Goal: Information Seeking & Learning: Understand process/instructions

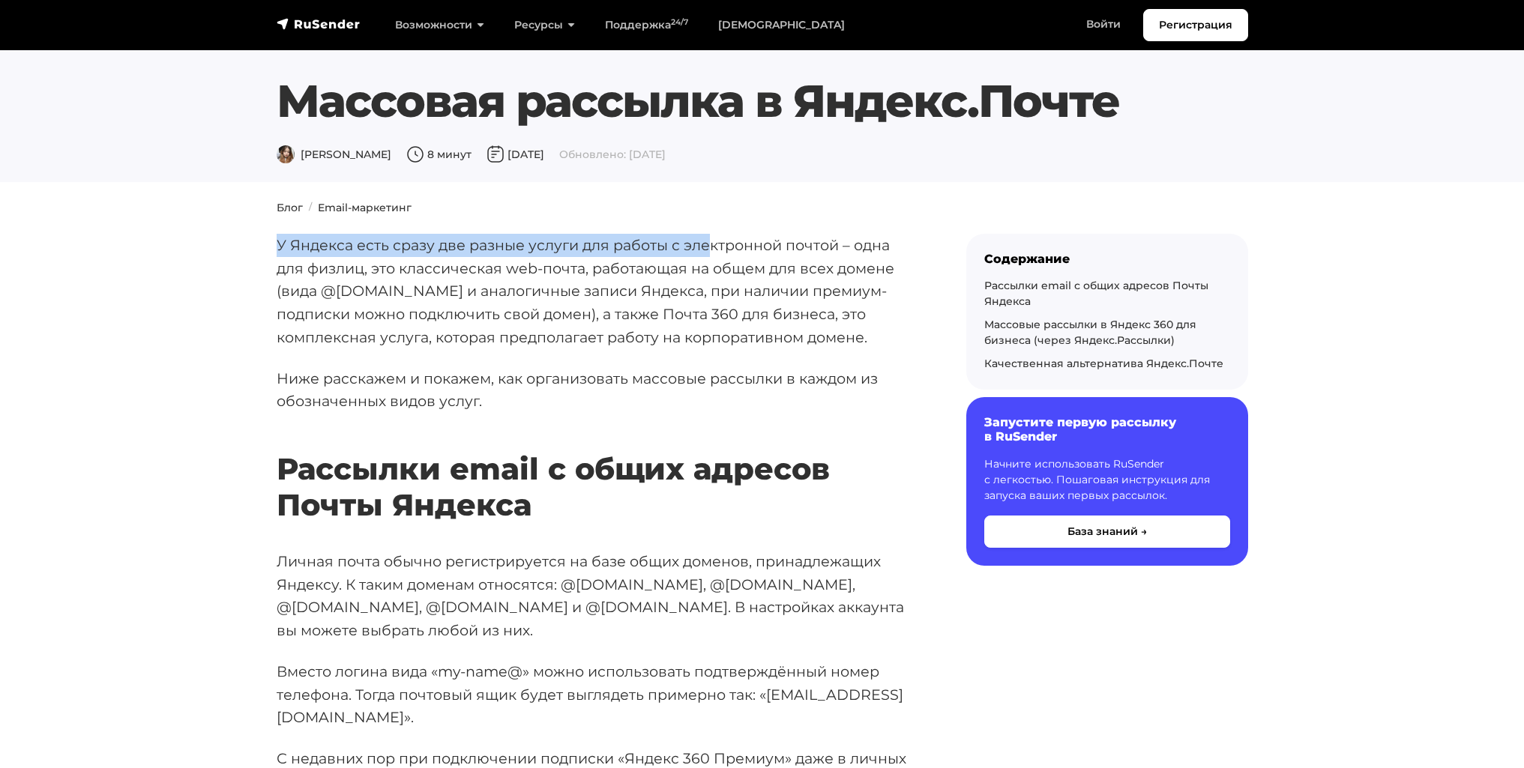
drag, startPoint x: 280, startPoint y: 245, endPoint x: 706, endPoint y: 244, distance: 425.7
click at [706, 244] on p "У Яндекса есть сразу две разные услуги для работы с электронной почтой – одна д…" at bounding box center [598, 291] width 642 height 115
click at [603, 253] on p "У Яндекса есть сразу две разные услуги для работы с электронной почтой – одна д…" at bounding box center [598, 291] width 642 height 115
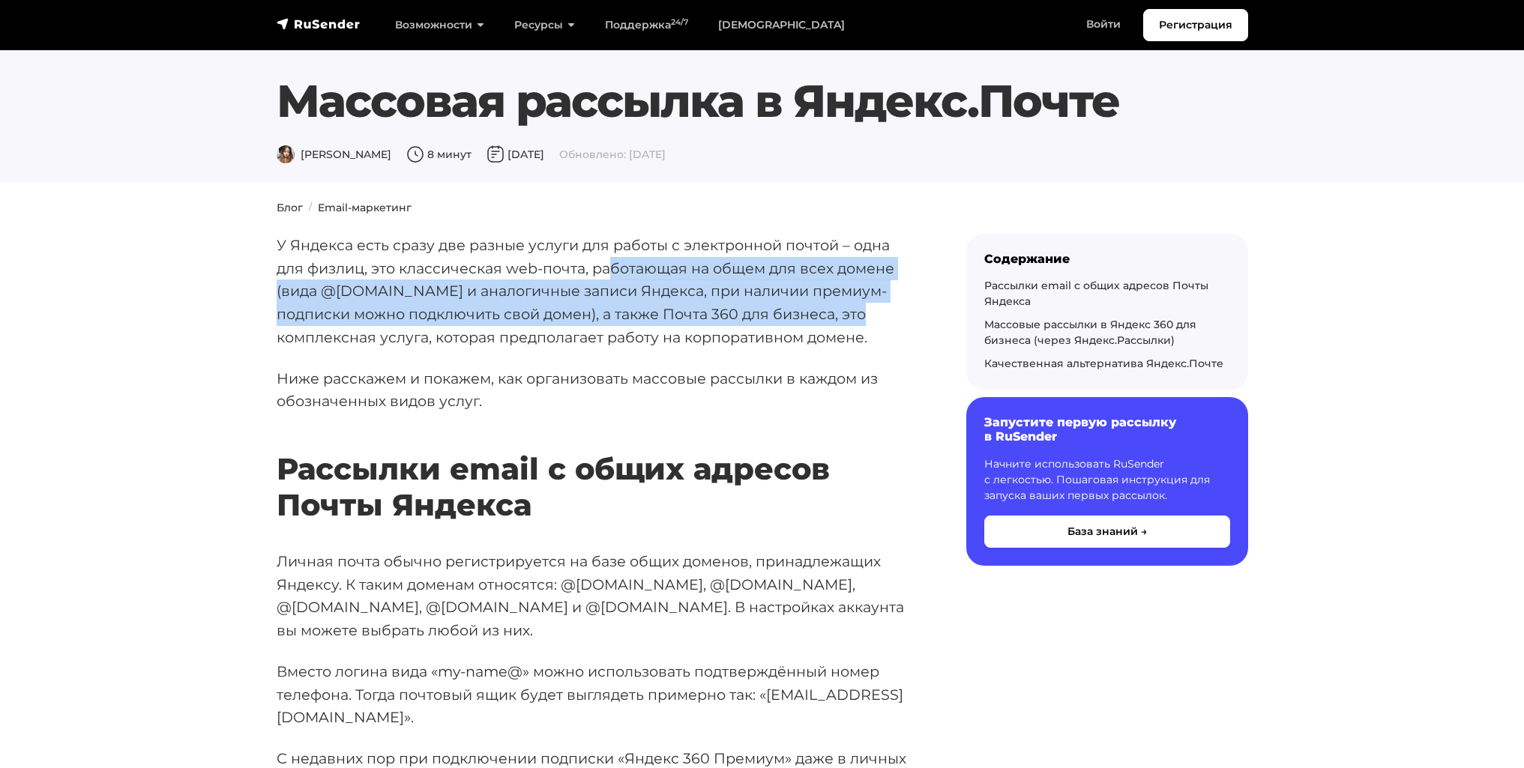
drag, startPoint x: 730, startPoint y: 264, endPoint x: 832, endPoint y: 310, distance: 111.7
click at [828, 310] on p "У Яндекса есть сразу две разные услуги для работы с электронной почтой – одна д…" at bounding box center [598, 291] width 642 height 115
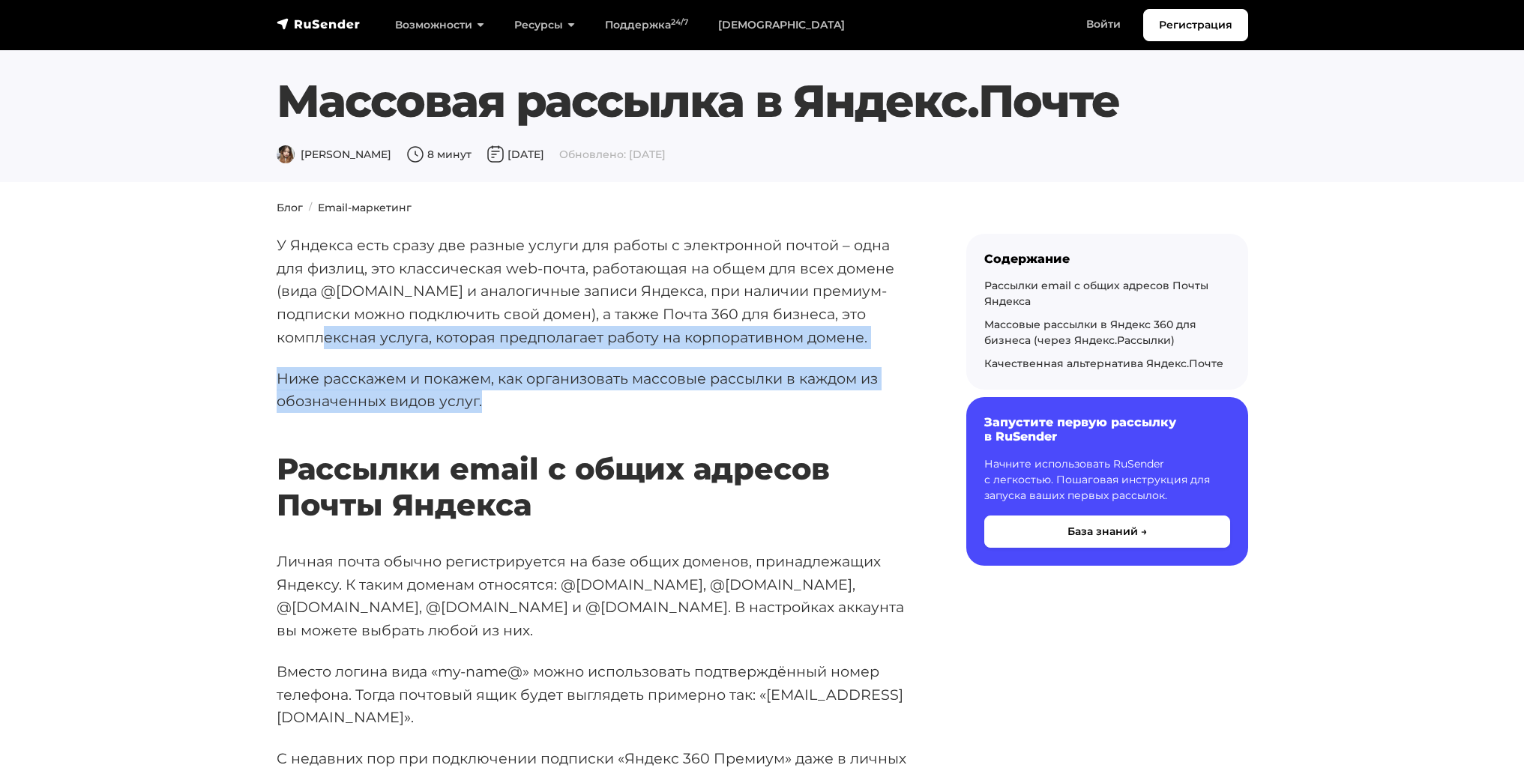
drag, startPoint x: 872, startPoint y: 311, endPoint x: 507, endPoint y: 393, distance: 373.3
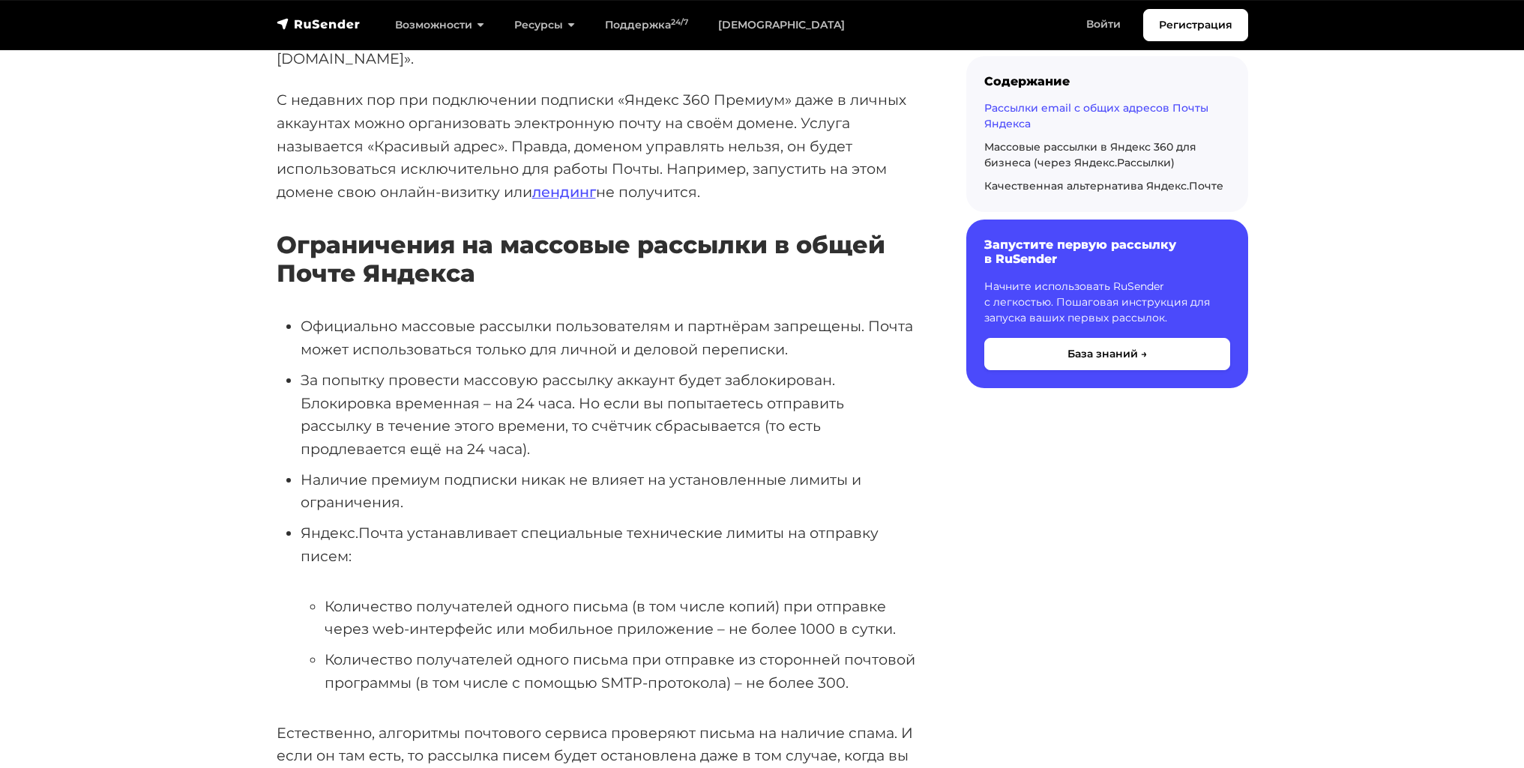
scroll to position [675, 0]
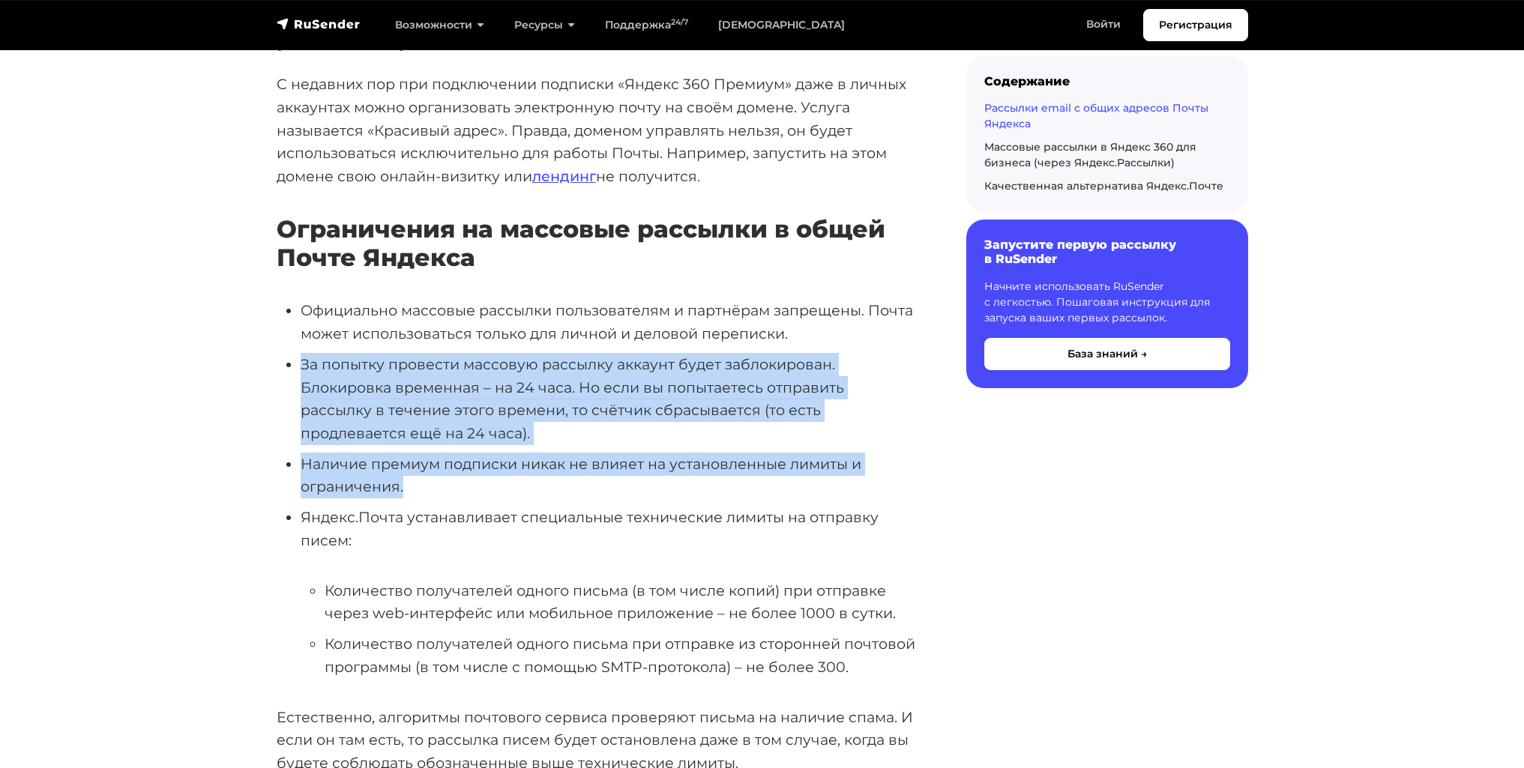
drag, startPoint x: 297, startPoint y: 316, endPoint x: 899, endPoint y: 441, distance: 615.7
click at [901, 441] on ul "Официально массовые рассылки пользователям и партнёрам запрещены. Почта может и…" at bounding box center [598, 488] width 642 height 379
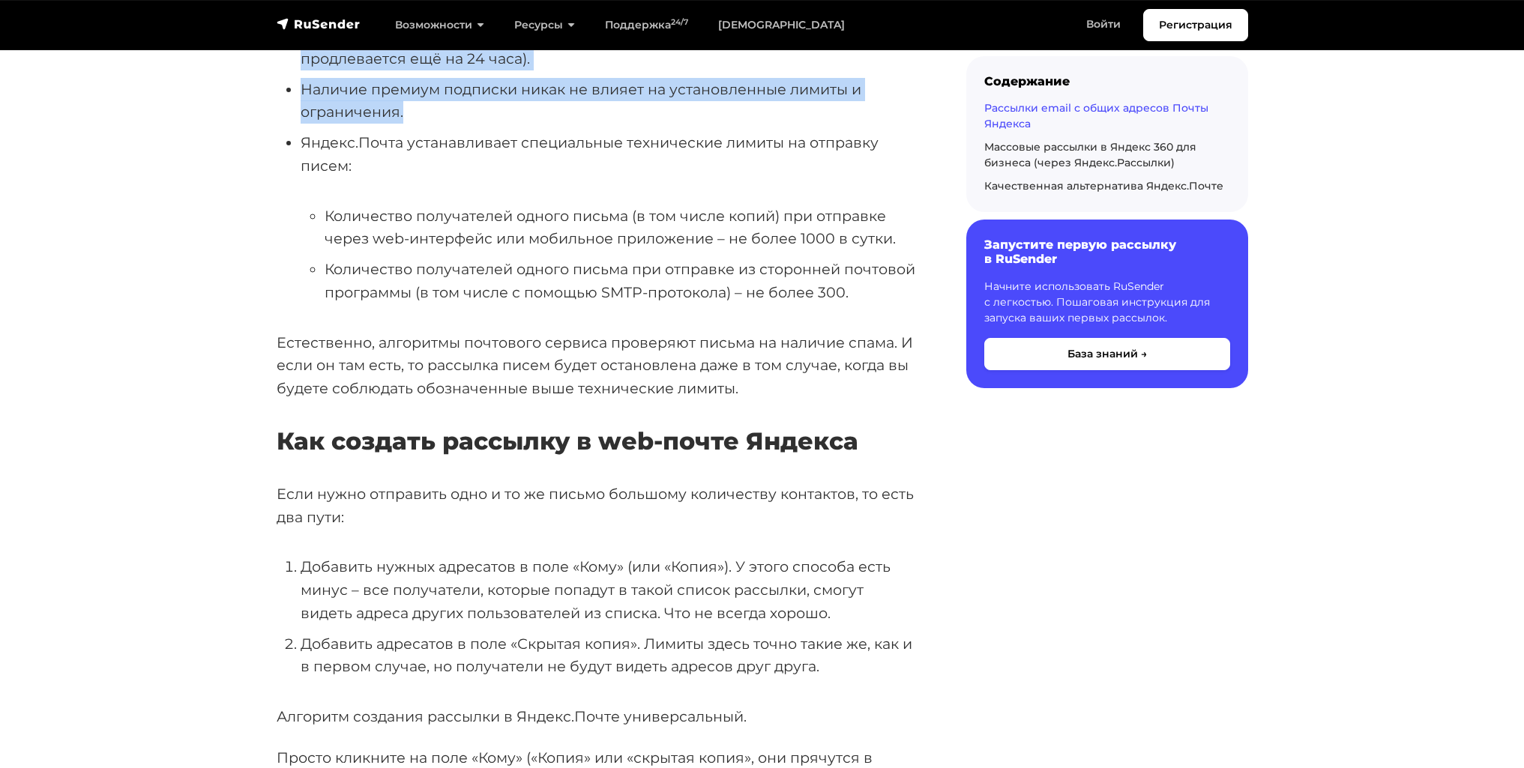
scroll to position [1124, 0]
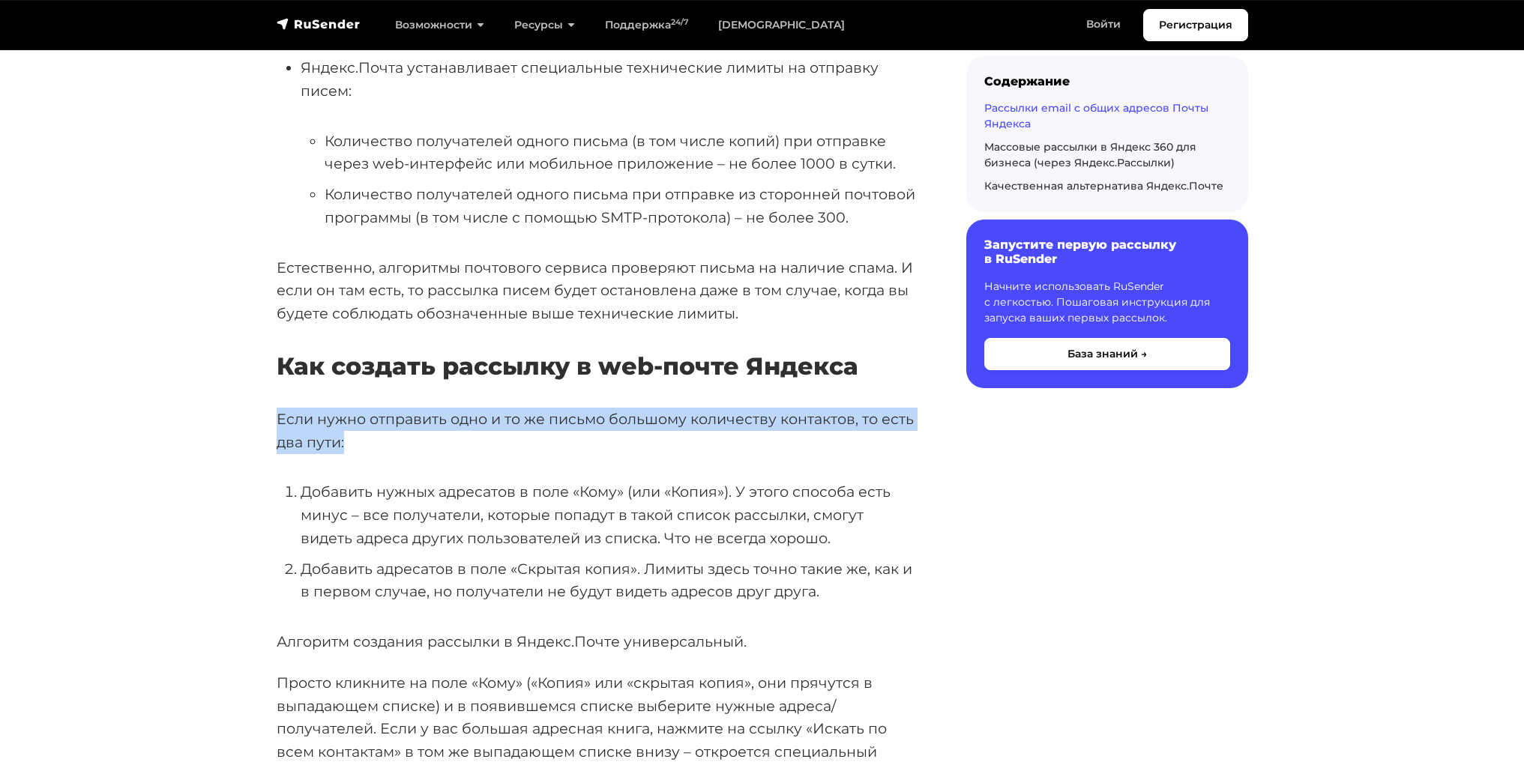
drag, startPoint x: 279, startPoint y: 373, endPoint x: 872, endPoint y: 394, distance: 594.0
click at [872, 408] on p "Если нужно отправить одно и то же письмо большому количеству контактов, то есть…" at bounding box center [598, 431] width 642 height 46
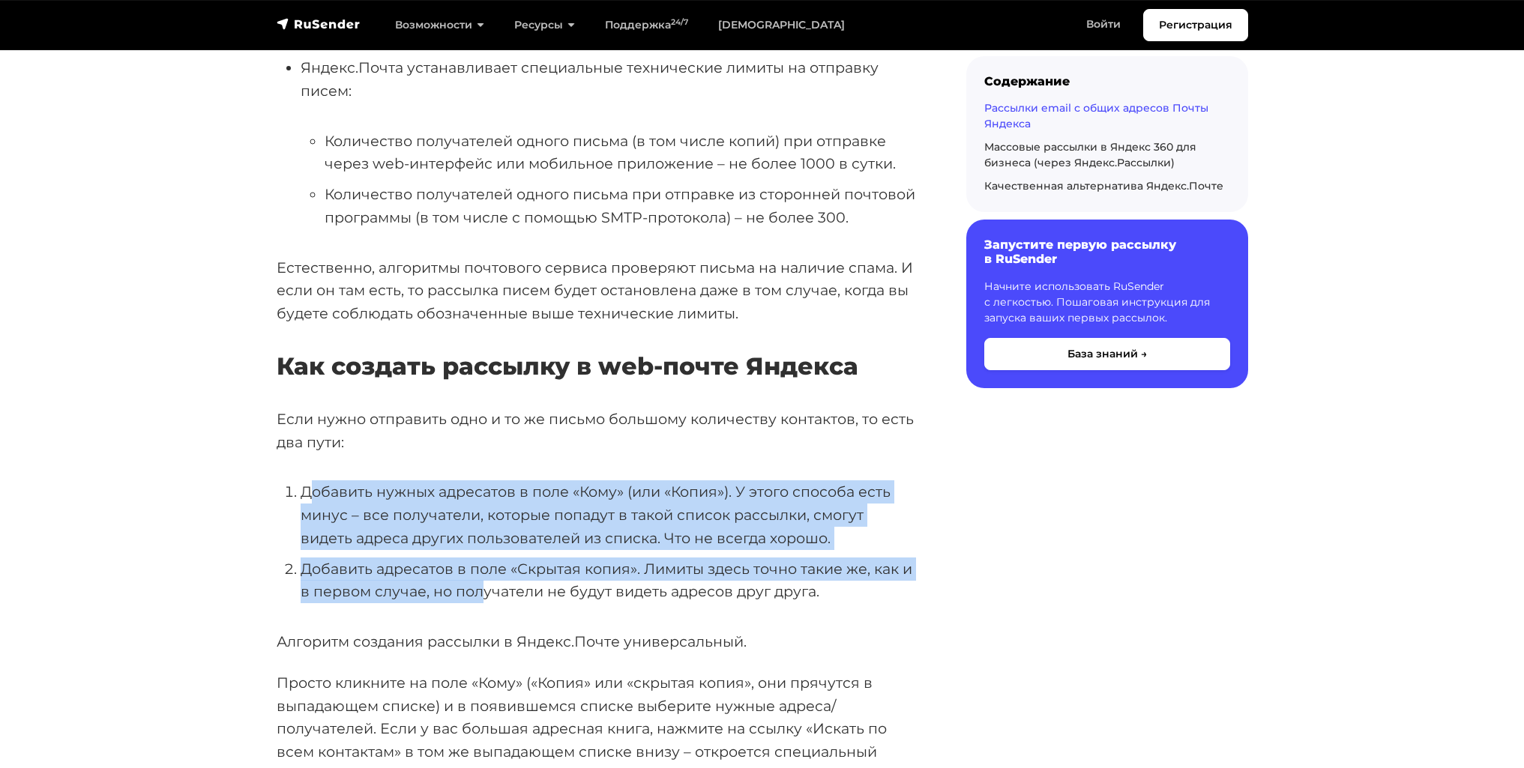
drag, startPoint x: 320, startPoint y: 446, endPoint x: 482, endPoint y: 528, distance: 181.7
click at [480, 531] on ol "Добавить нужных адресатов в поле «Кому» (или «Копия»). У этого способа есть мин…" at bounding box center [598, 541] width 642 height 123
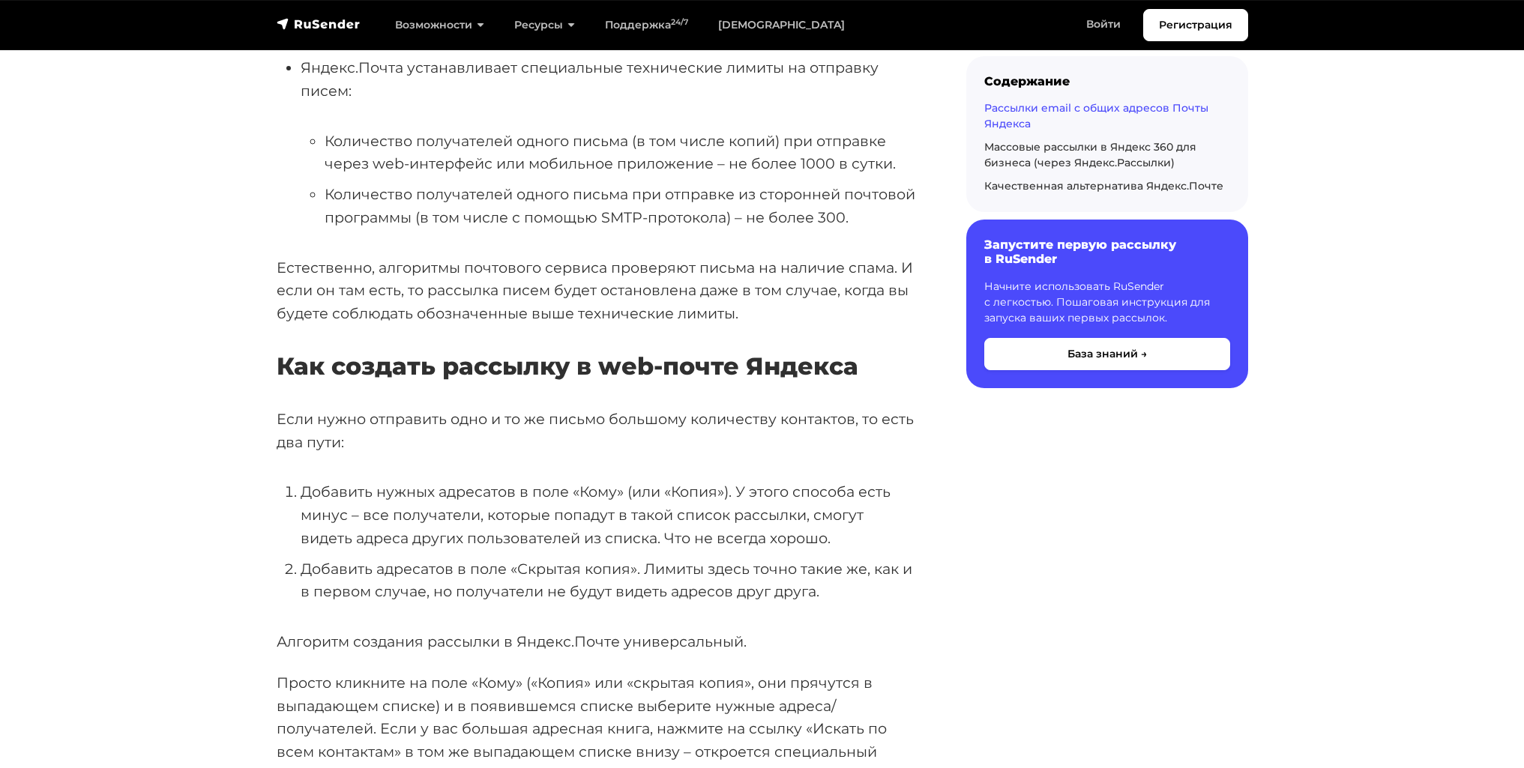
drag, startPoint x: 600, startPoint y: 522, endPoint x: 618, endPoint y: 516, distance: 19.5
click at [603, 558] on li "Добавить адресатов в поле «Скрытая копия». Лимиты здесь точно такие же, как и в…" at bounding box center [610, 581] width 618 height 46
click at [741, 558] on li "Добавить адресатов в поле «Скрытая копия». Лимиты здесь точно такие же, как и в…" at bounding box center [610, 581] width 618 height 46
drag, startPoint x: 741, startPoint y: 524, endPoint x: 916, endPoint y: 531, distance: 175.6
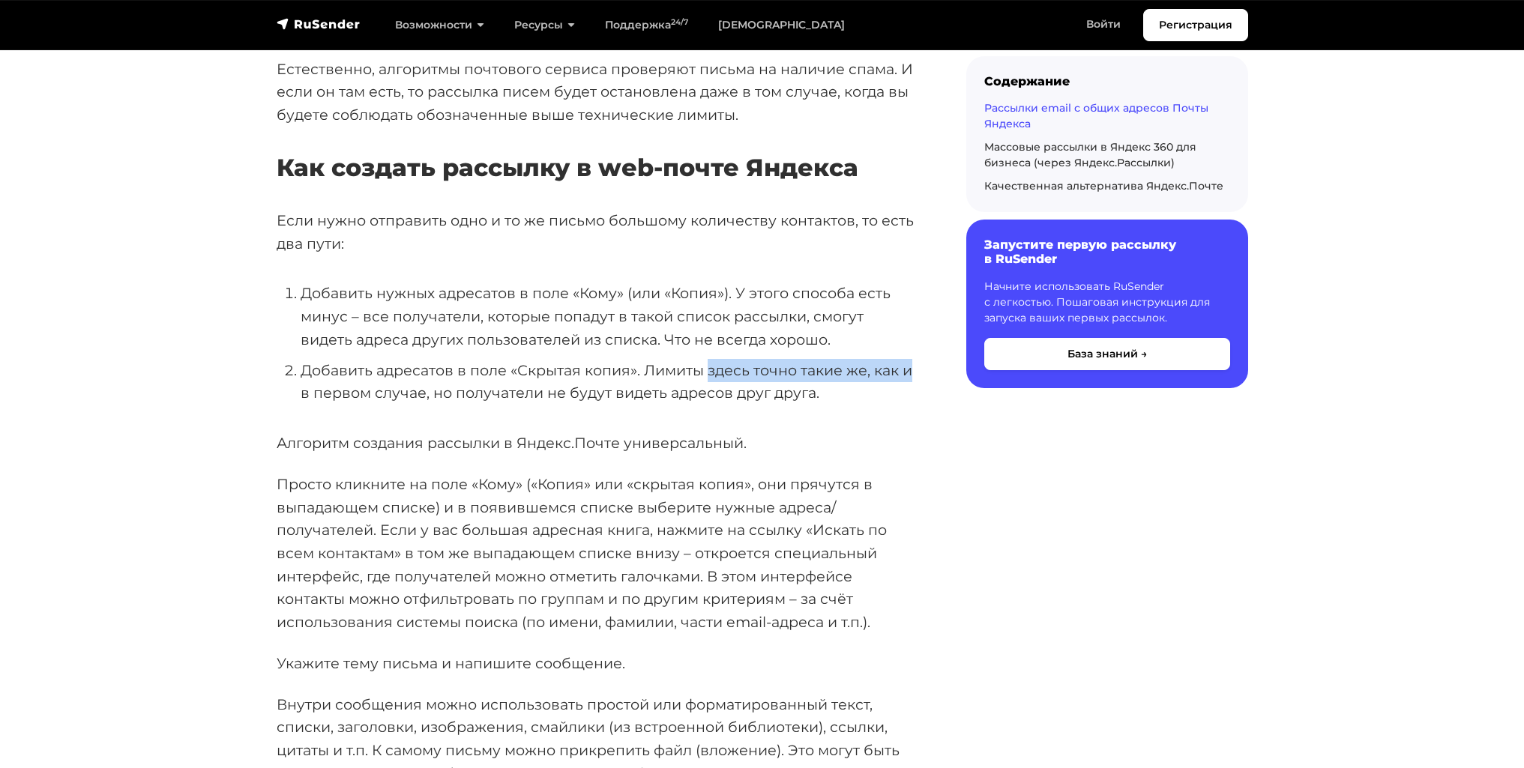
scroll to position [1349, 0]
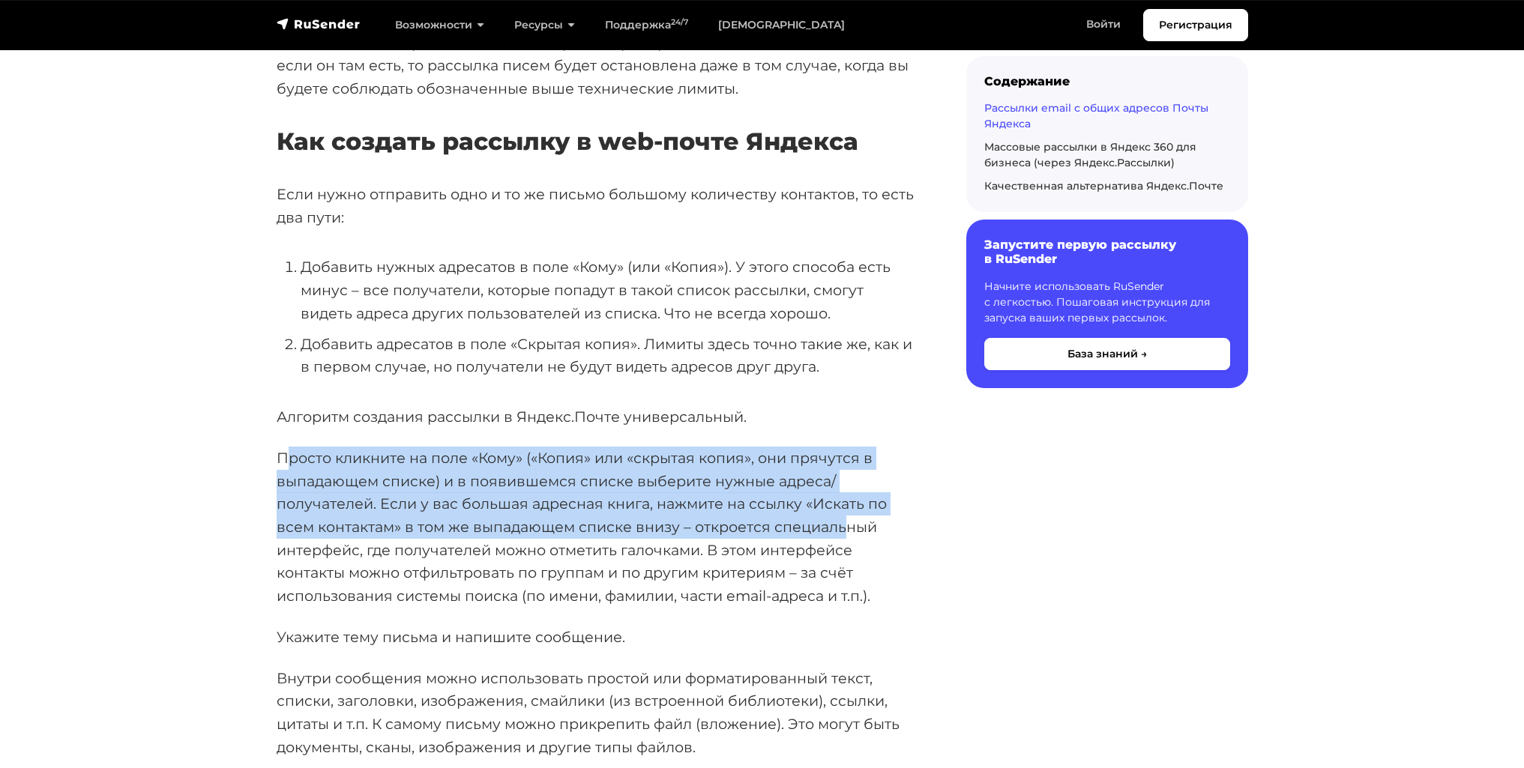
drag, startPoint x: 284, startPoint y: 413, endPoint x: 840, endPoint y: 493, distance: 561.9
click at [840, 492] on p "Просто кликните на поле «Кому» («Копия» или «скрытая копия», они прячутся в вып…" at bounding box center [598, 527] width 642 height 161
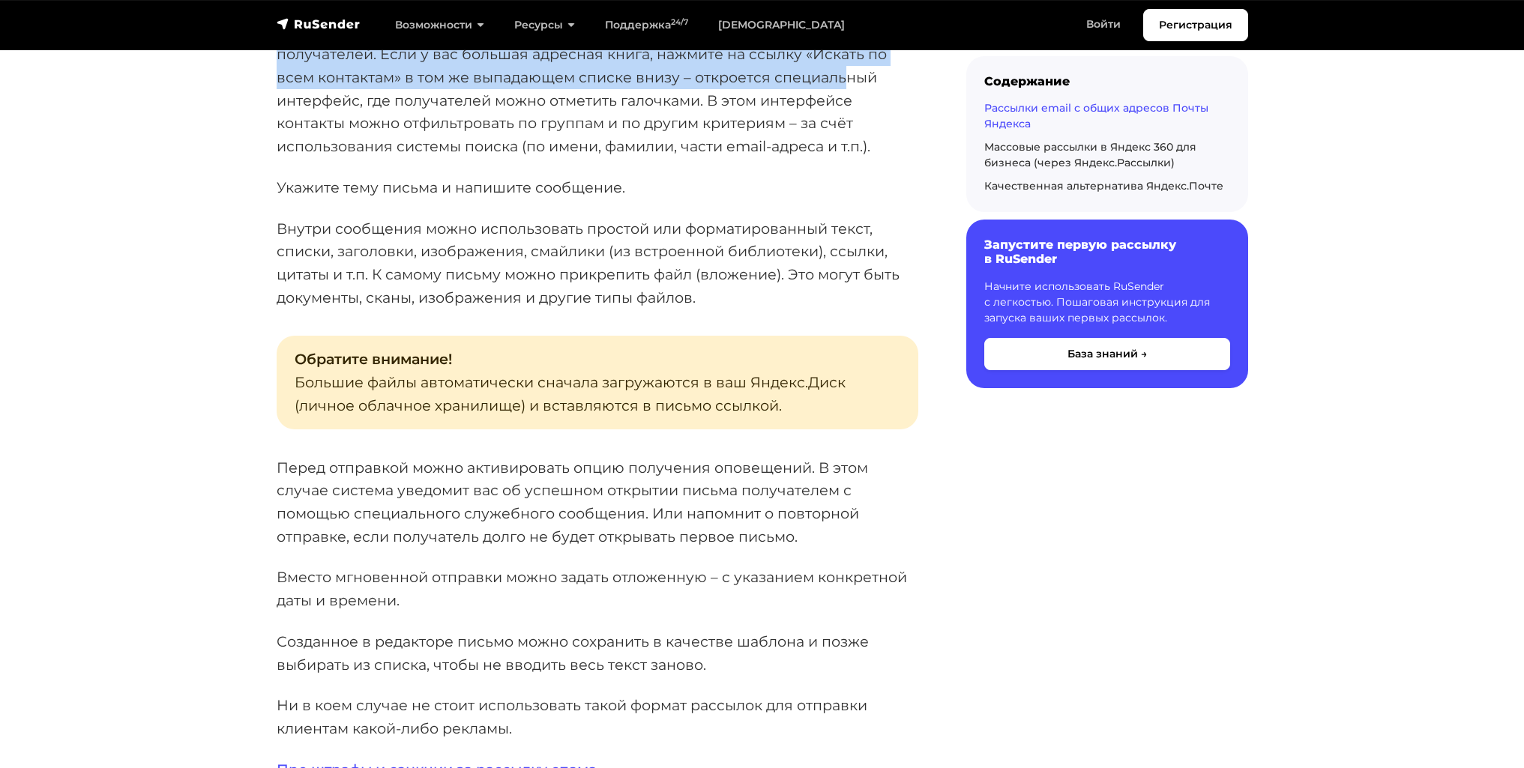
scroll to position [1874, 0]
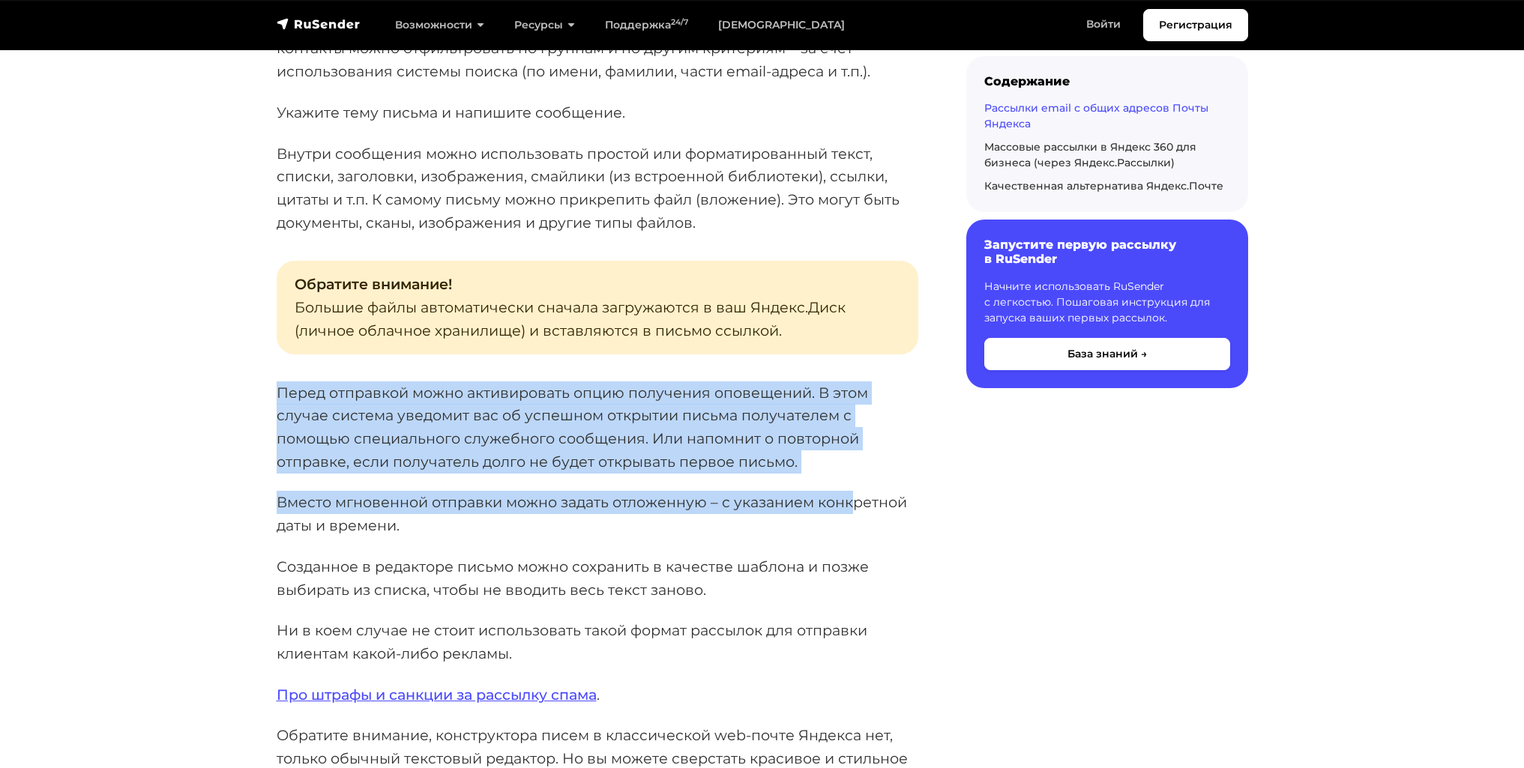
drag, startPoint x: 281, startPoint y: 346, endPoint x: 857, endPoint y: 444, distance: 584.7
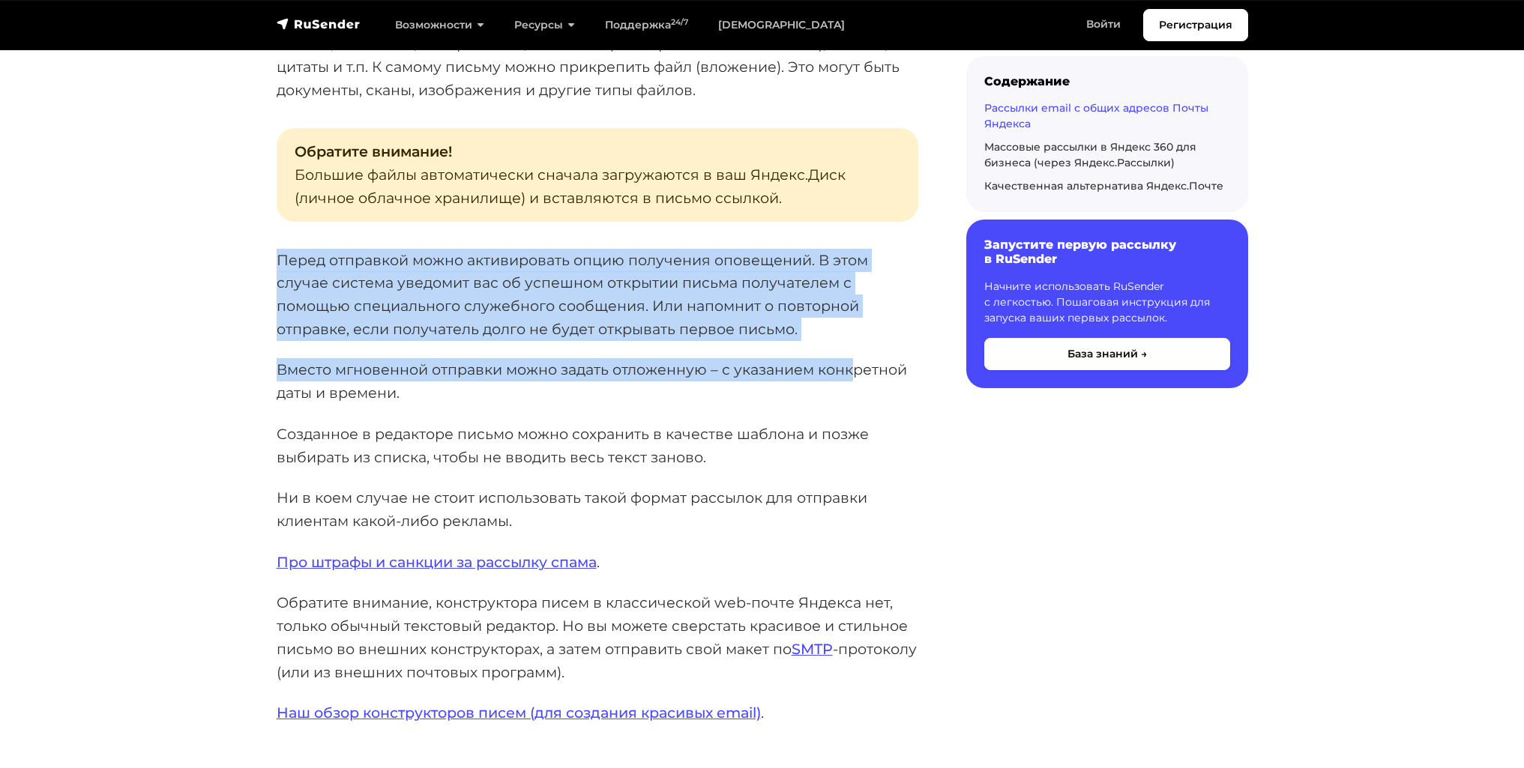
scroll to position [2024, 0]
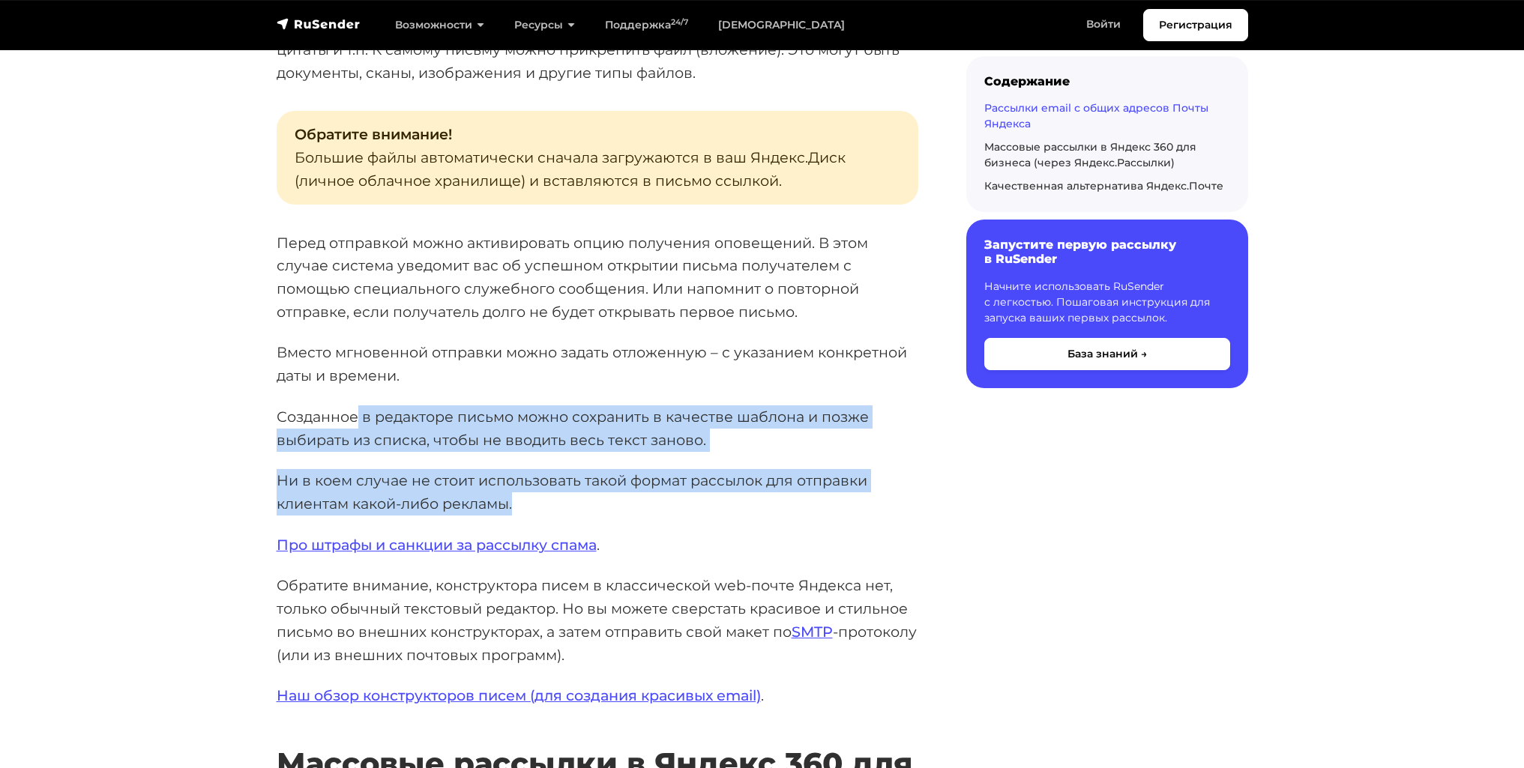
drag, startPoint x: 394, startPoint y: 366, endPoint x: 855, endPoint y: 452, distance: 469.7
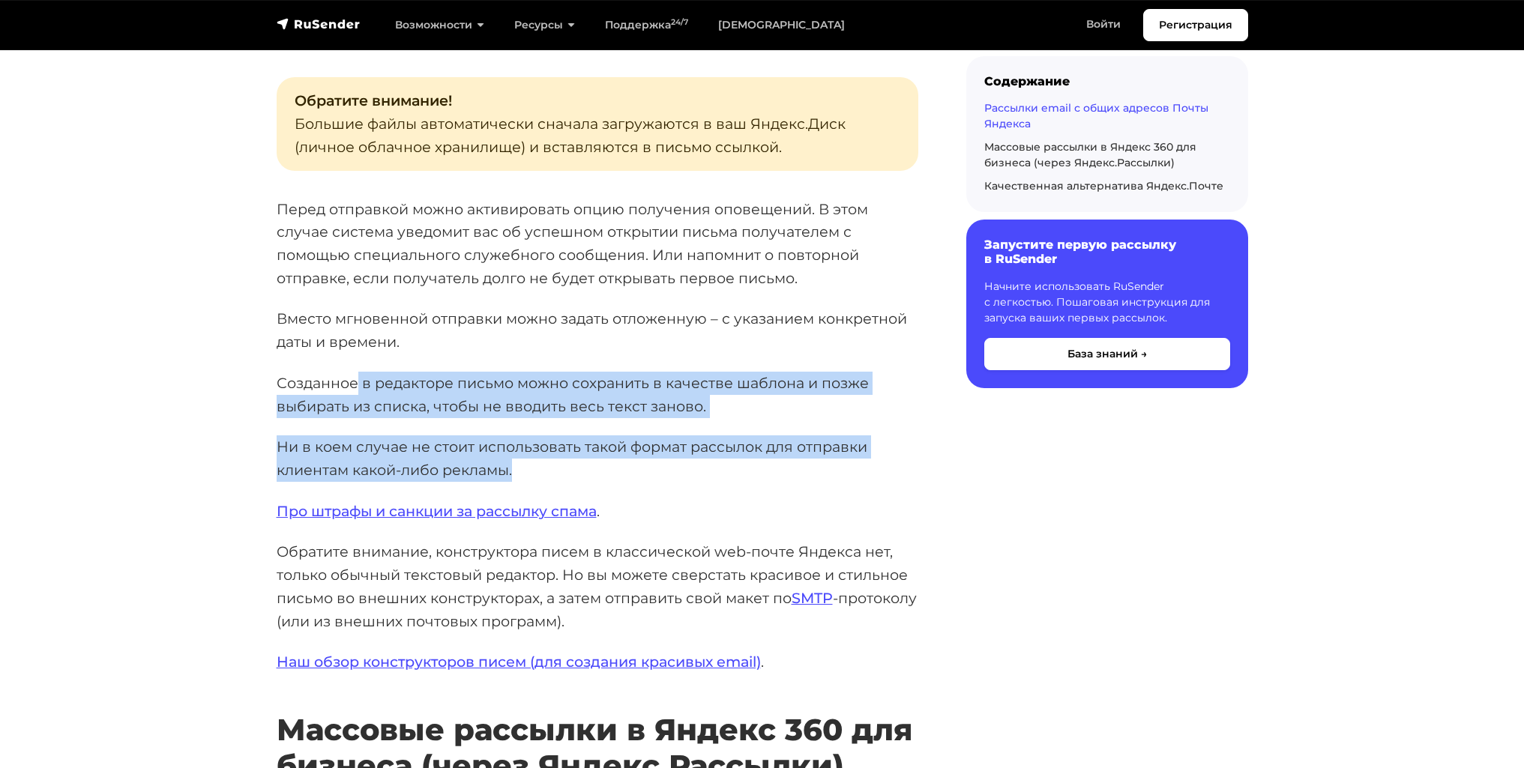
scroll to position [2099, 0]
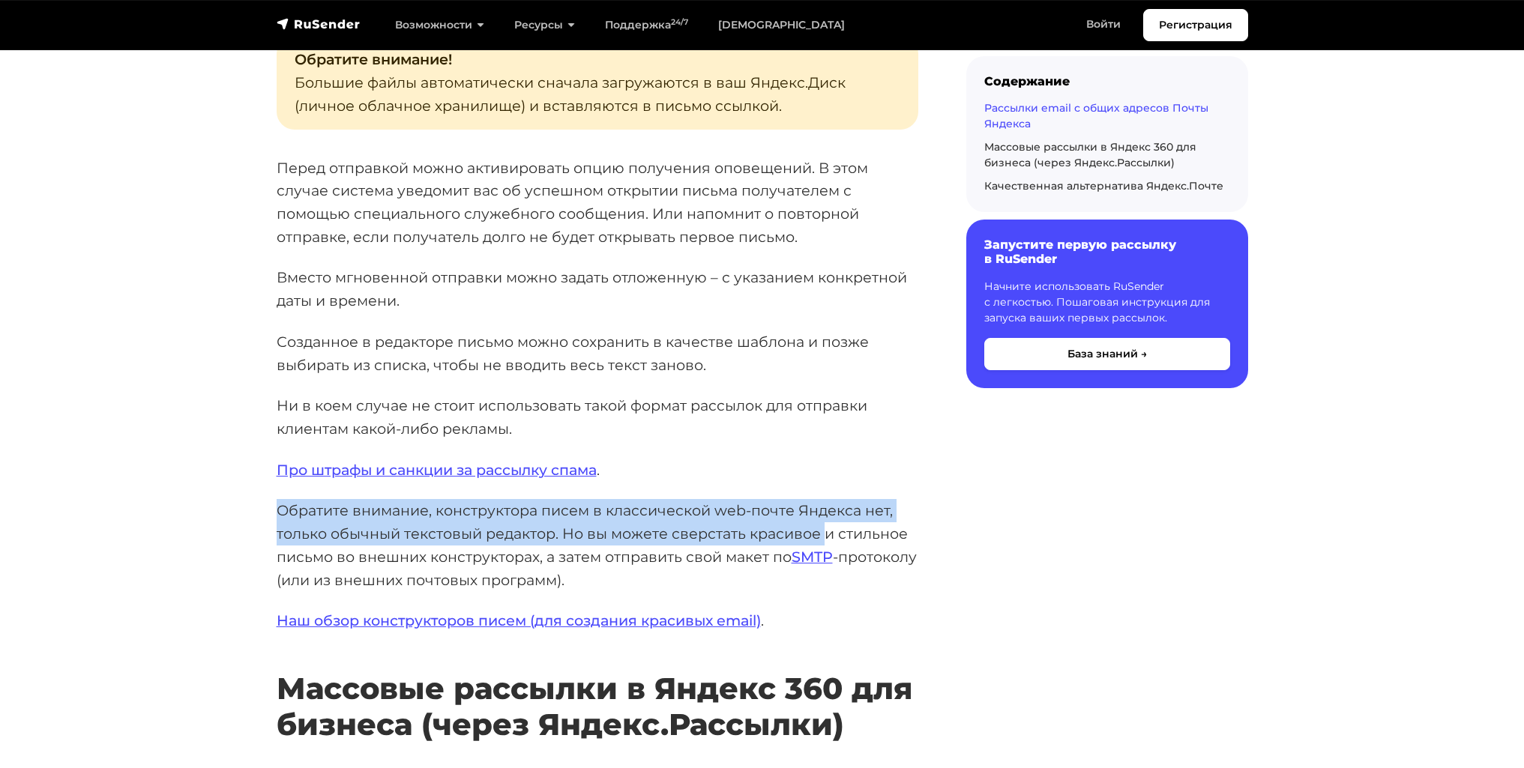
drag, startPoint x: 414, startPoint y: 466, endPoint x: 823, endPoint y: 477, distance: 409.4
click at [823, 499] on p "Обратите внимание, конструктора писем в классической web-почте Яндекса нет, тол…" at bounding box center [598, 545] width 642 height 92
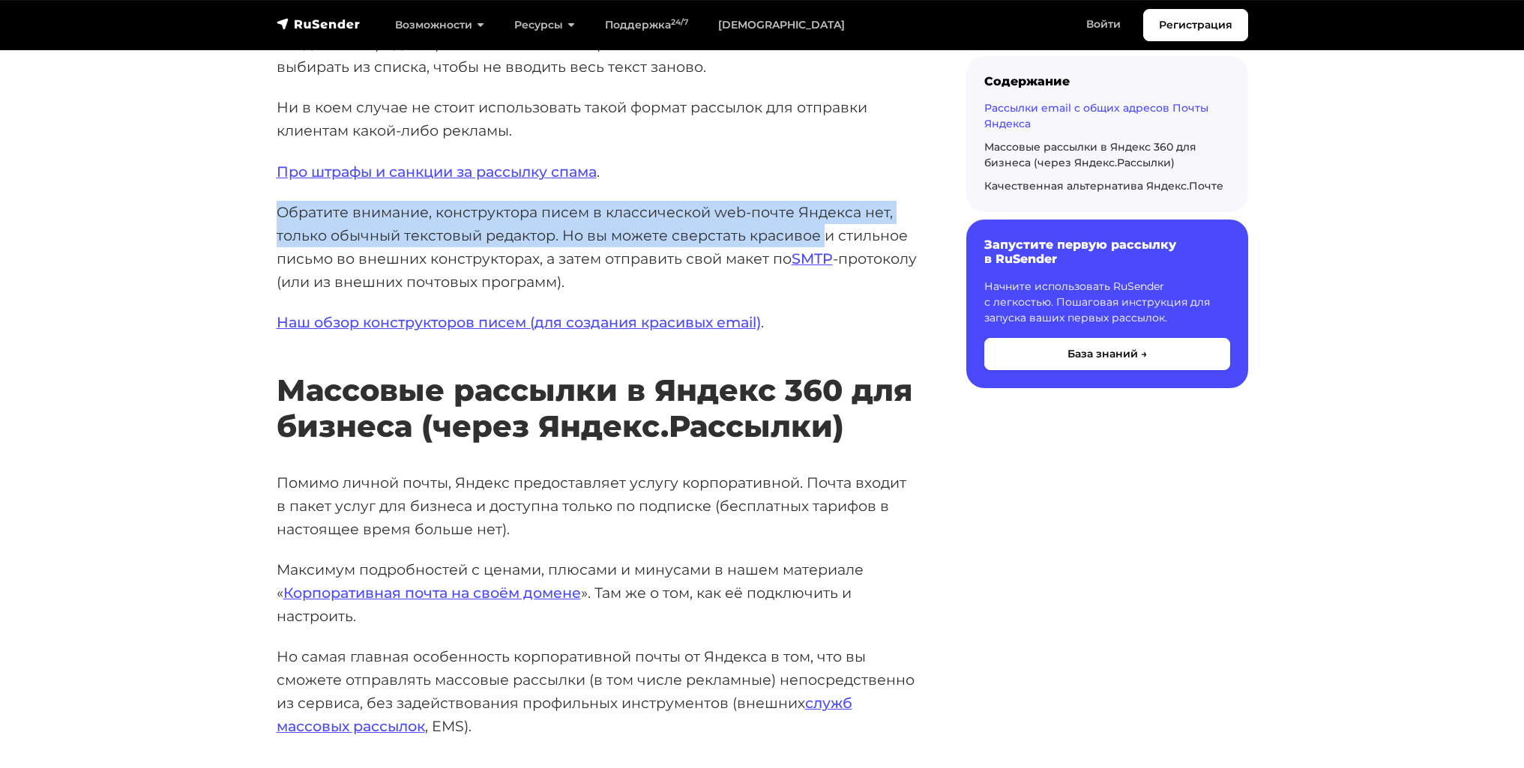
scroll to position [2474, 0]
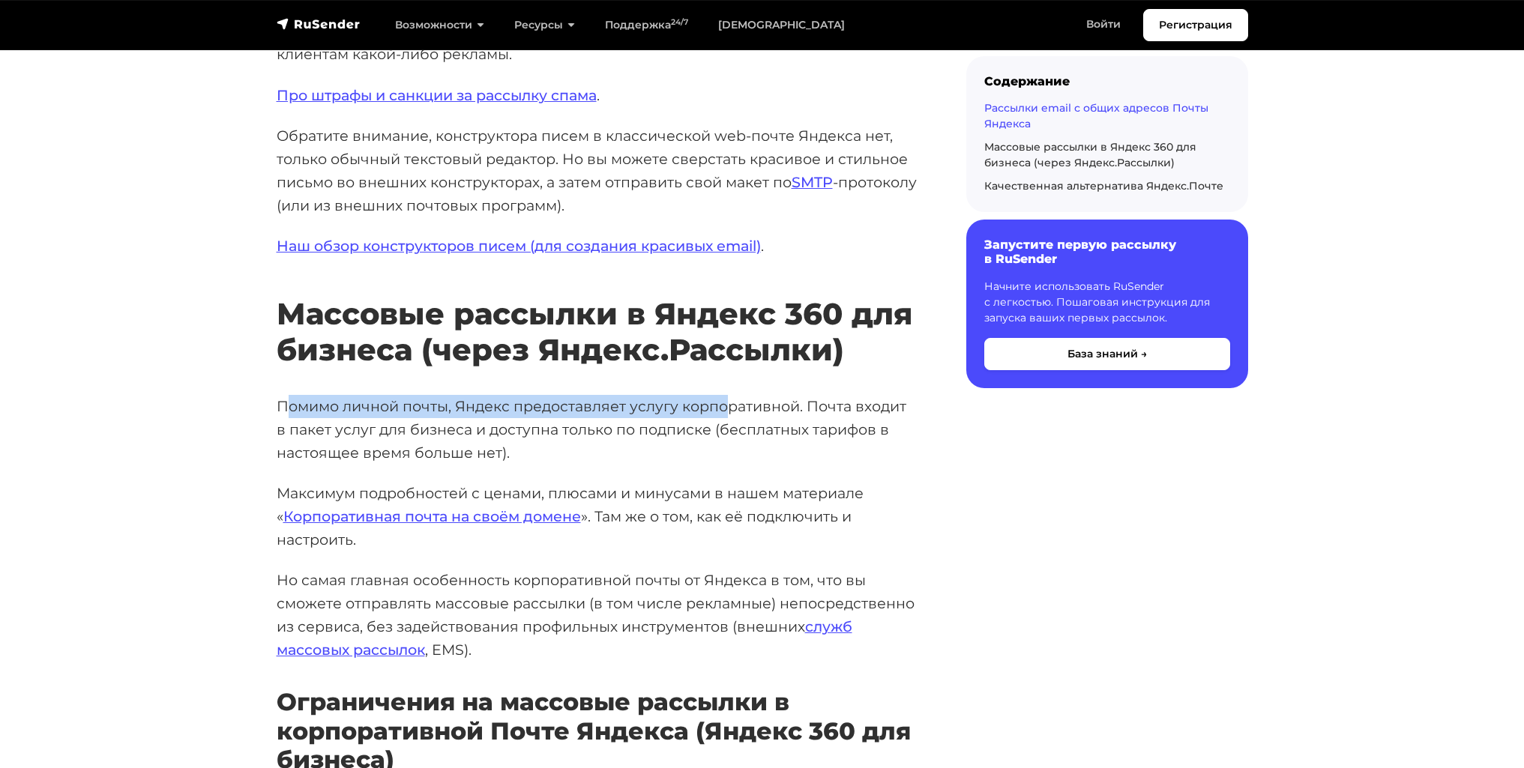
drag, startPoint x: 292, startPoint y: 359, endPoint x: 749, endPoint y: 341, distance: 457.6
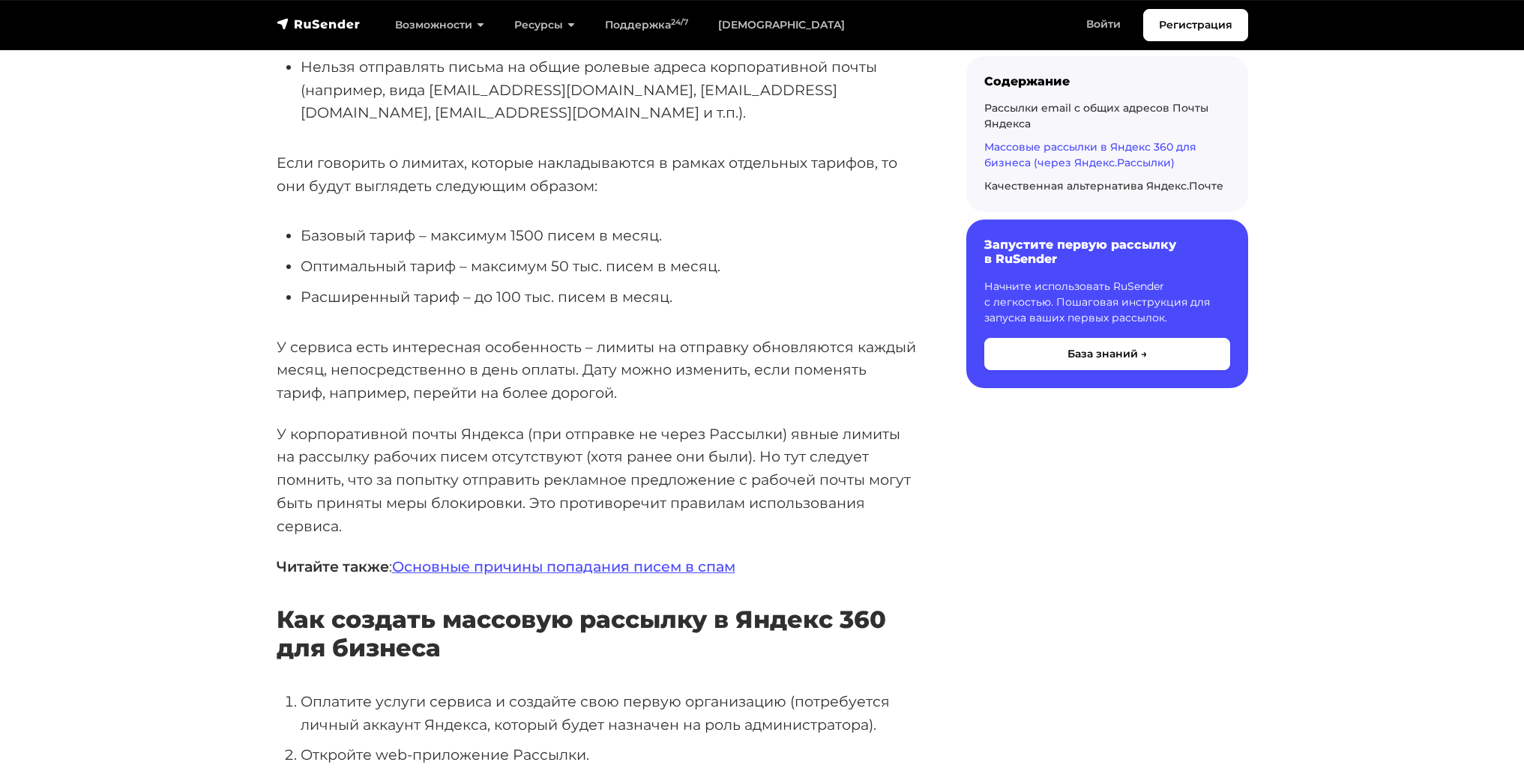
scroll to position [3973, 0]
